Goal: Navigation & Orientation: Find specific page/section

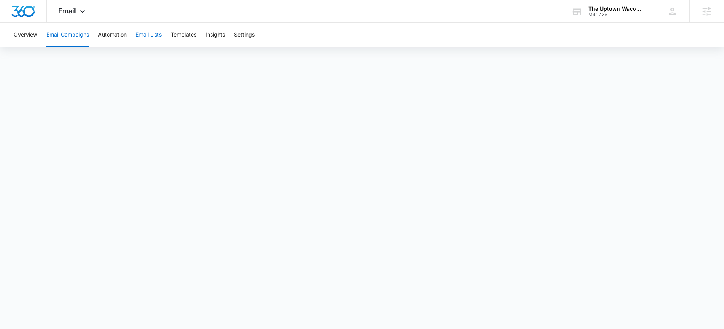
click at [152, 35] on button "Email Lists" at bounding box center [149, 35] width 26 height 24
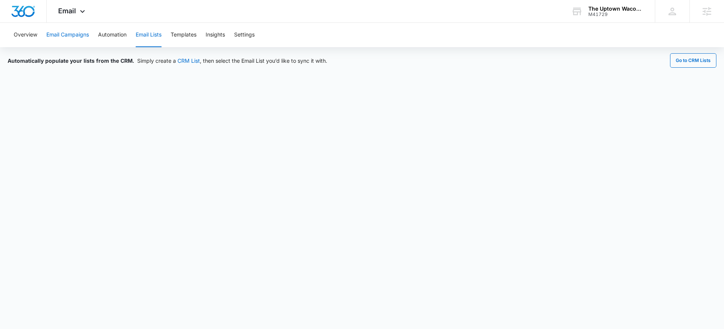
click at [66, 37] on button "Email Campaigns" at bounding box center [67, 35] width 43 height 24
